Goal: Task Accomplishment & Management: Use online tool/utility

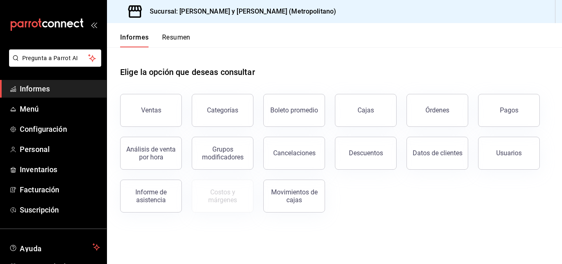
click at [323, 229] on main "Elige la opción que deseas consultar Ventas Categorías Boleto promedio Cajas Ór…" at bounding box center [334, 155] width 455 height 217
click at [368, 156] on font "Descuentos" at bounding box center [366, 153] width 34 height 8
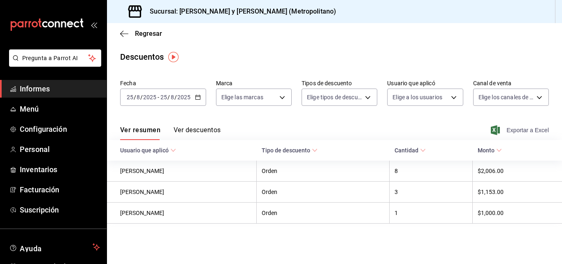
click at [533, 130] on font "Exportar a Excel" at bounding box center [528, 130] width 42 height 7
